Goal: Task Accomplishment & Management: Use online tool/utility

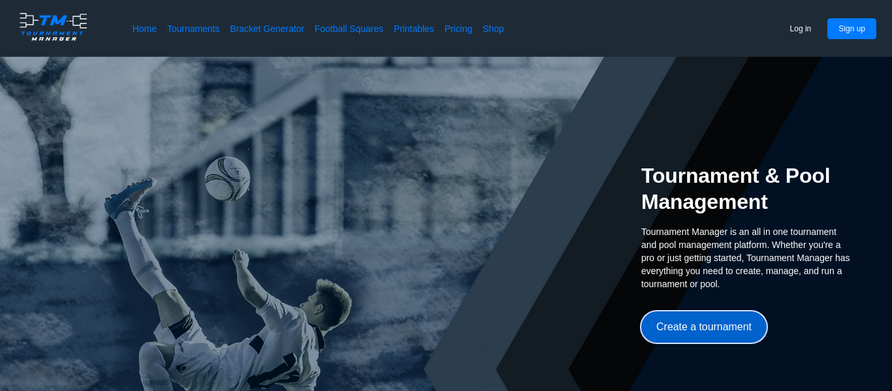
click at [711, 325] on button "Create a tournament" at bounding box center [703, 327] width 125 height 31
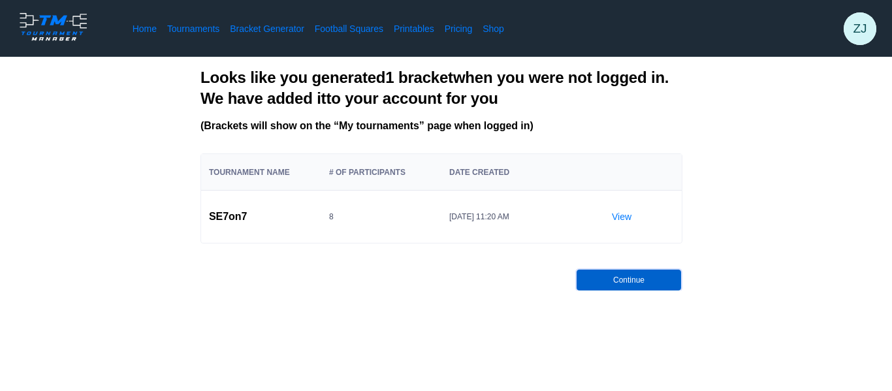
click at [620, 281] on button "Continue" at bounding box center [629, 280] width 105 height 21
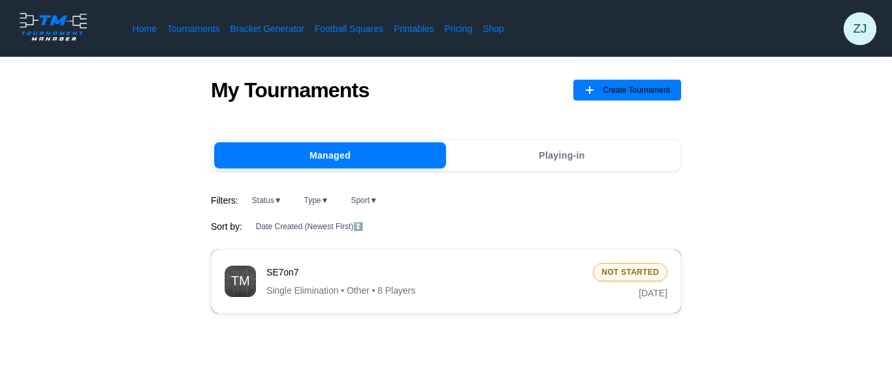
click at [540, 277] on span "SE7on7" at bounding box center [424, 272] width 316 height 13
